Goal: Task Accomplishment & Management: Use online tool/utility

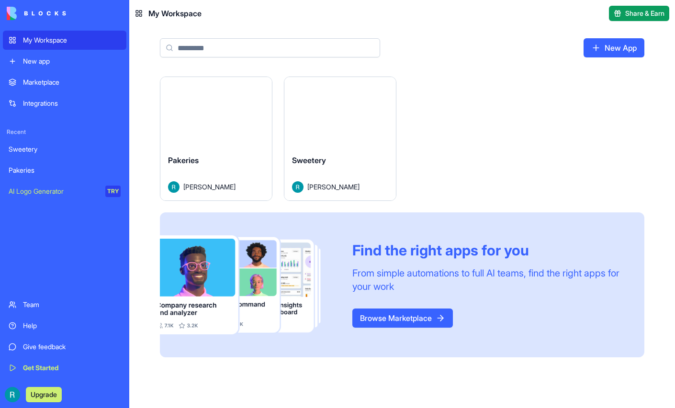
click at [376, 122] on button "Launch" at bounding box center [341, 111] width 72 height 19
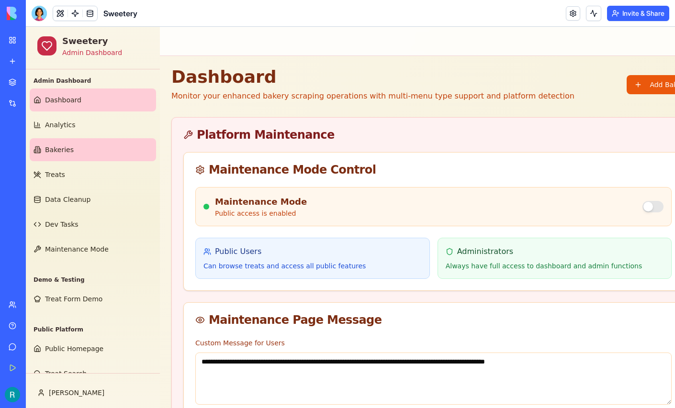
click at [56, 155] on span "Bakeries" at bounding box center [59, 150] width 29 height 10
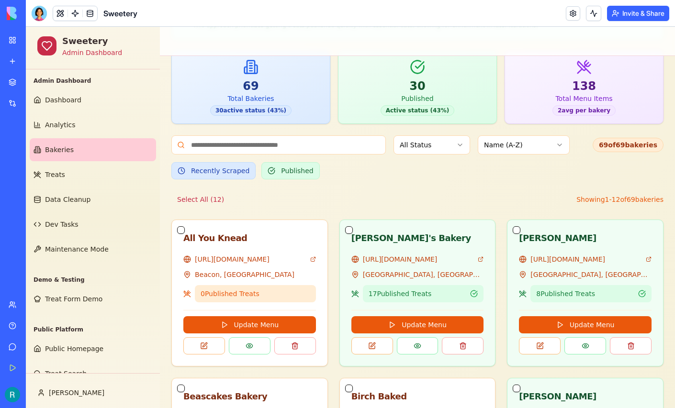
scroll to position [189, 0]
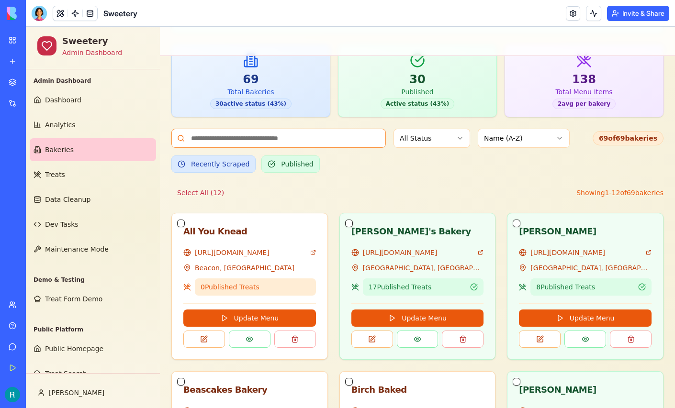
click at [319, 148] on input at bounding box center [278, 138] width 214 height 19
type input "*"
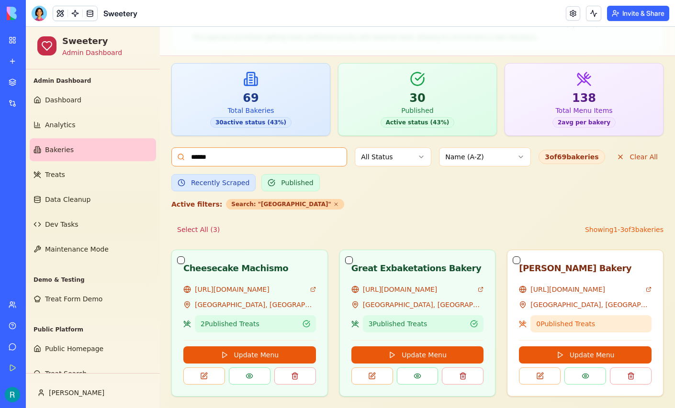
type input "******"
click at [394, 285] on link "[URL][DOMAIN_NAME]" at bounding box center [419, 290] width 112 height 10
